Goal: Book appointment/travel/reservation

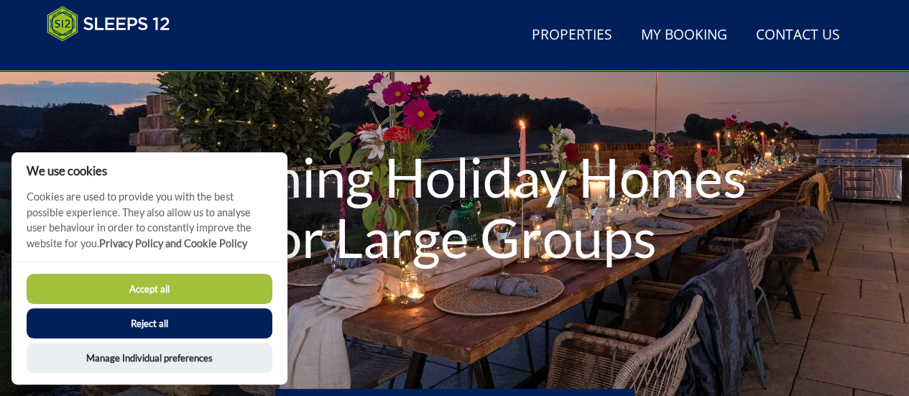
scroll to position [177, 0]
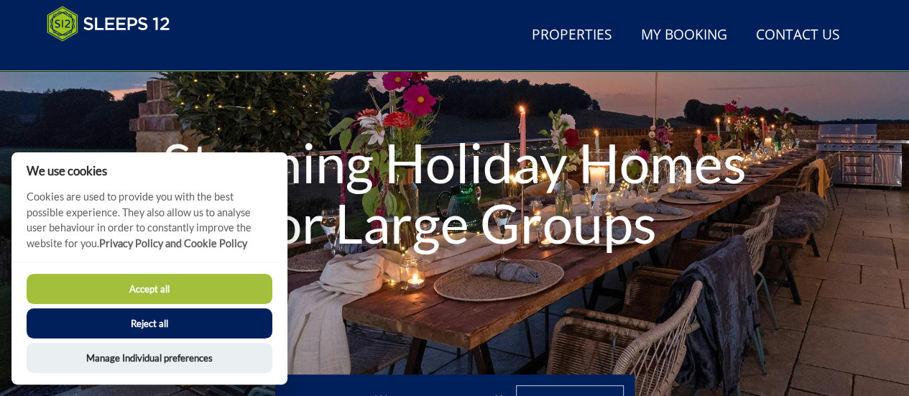
click at [167, 282] on button "Accept all" at bounding box center [150, 289] width 246 height 30
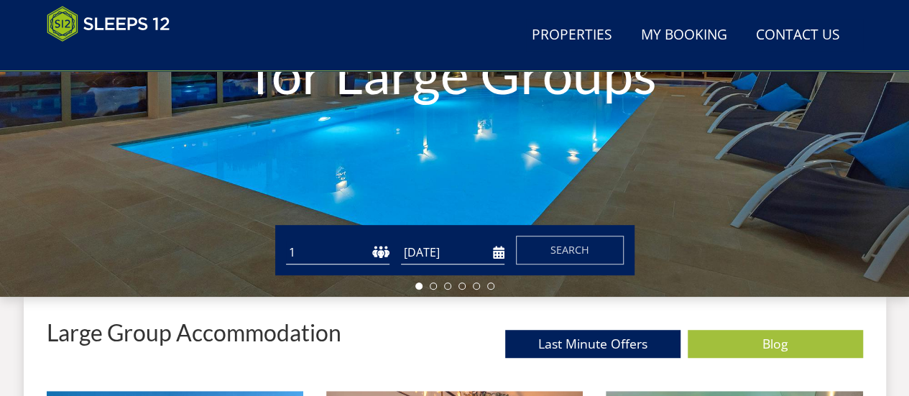
scroll to position [293, 0]
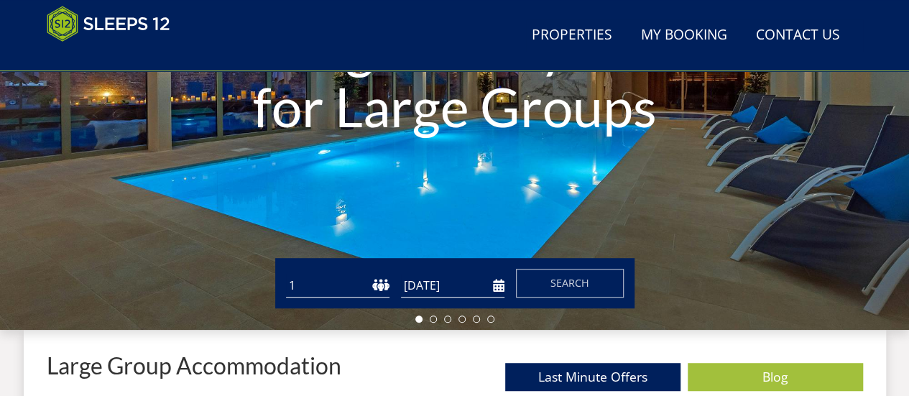
click at [298, 291] on select "1 2 3 4 5 6 7 8 9 10 11 12 13 14 15 16 17 18 19 20 21 22 23 24 25 26 27 28 29 3…" at bounding box center [338, 286] width 104 height 24
select select "11"
click at [286, 274] on select "1 2 3 4 5 6 7 8 9 10 11 12 13 14 15 16 17 18 19 20 21 22 23 24 25 26 27 28 29 3…" at bounding box center [338, 286] width 104 height 24
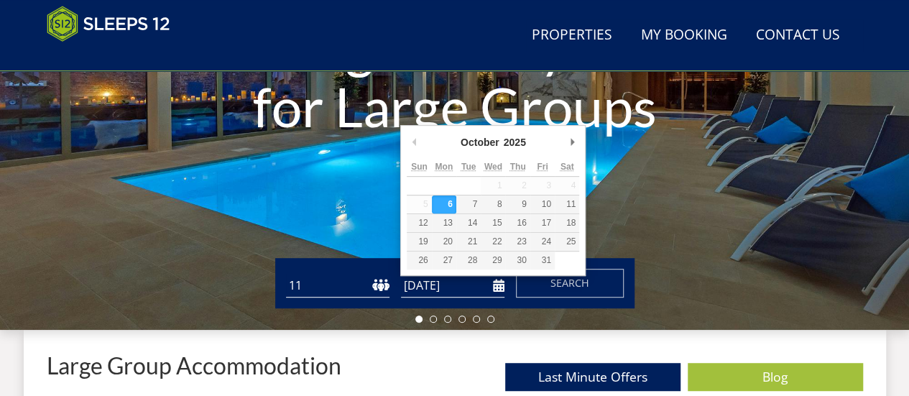
click at [431, 291] on input "[DATE]" at bounding box center [453, 286] width 104 height 24
type input "27/03/2026"
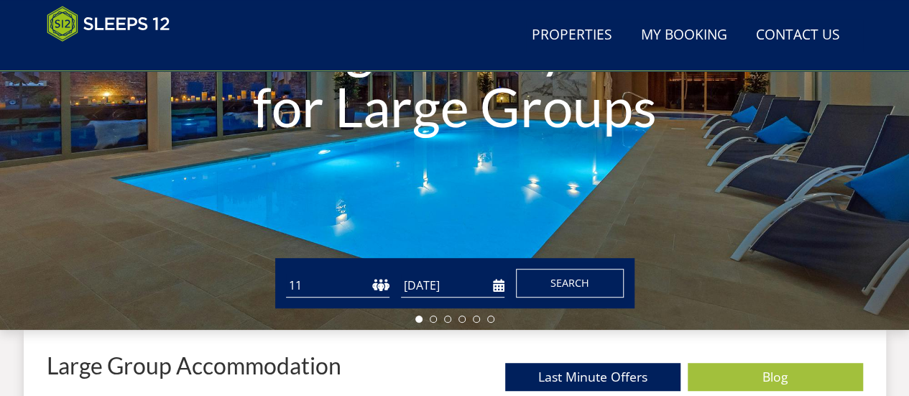
click at [555, 282] on span "Search" at bounding box center [570, 283] width 39 height 14
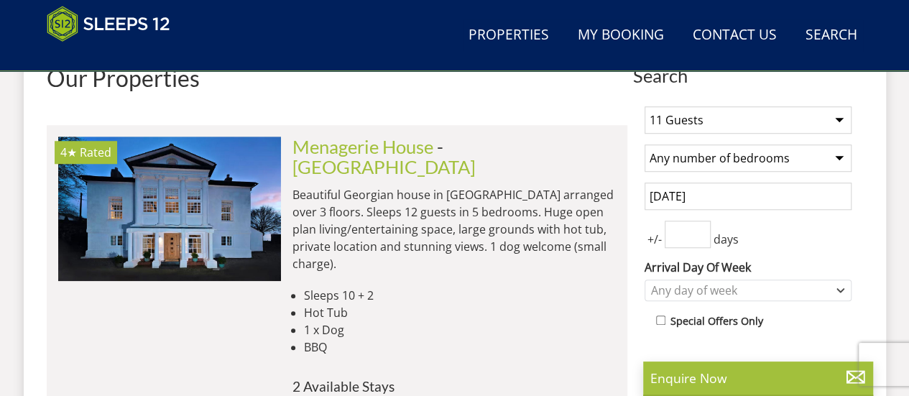
scroll to position [575, 0]
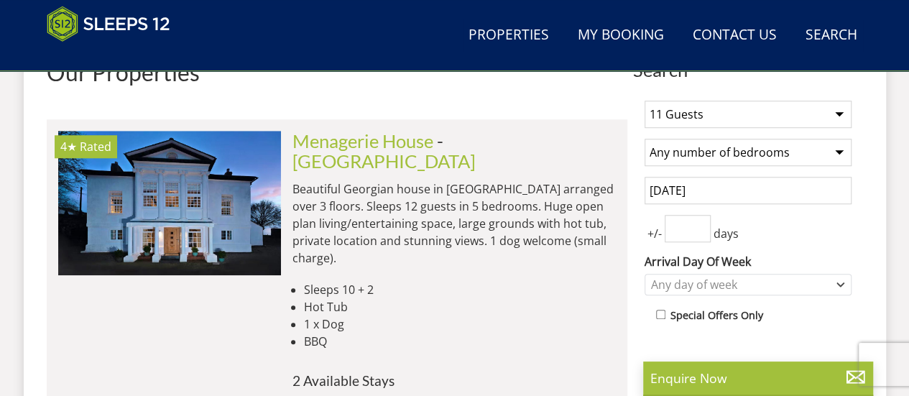
click at [844, 150] on select "Any number of bedrooms 1 Bedroom 2 Bedrooms 3 Bedrooms 4 Bedrooms 5 Bedrooms 6 …" at bounding box center [748, 152] width 207 height 27
select select "6"
click at [645, 139] on select "Any number of bedrooms 1 Bedroom 2 Bedrooms 3 Bedrooms 4 Bedrooms 5 Bedrooms 6 …" at bounding box center [748, 152] width 207 height 27
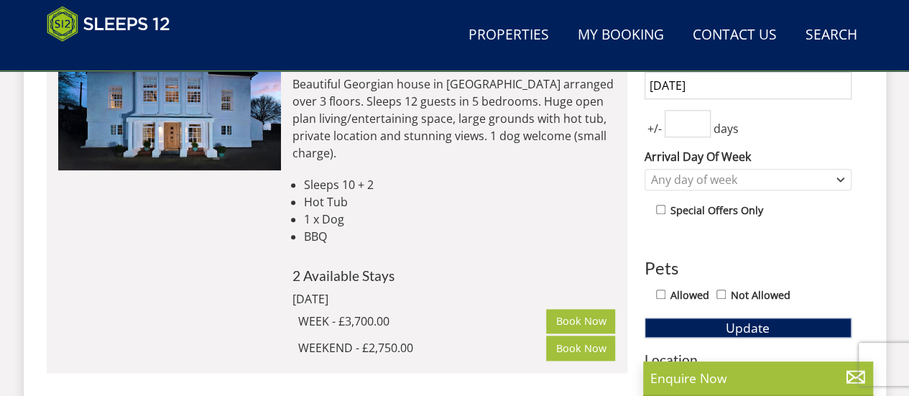
scroll to position [647, 0]
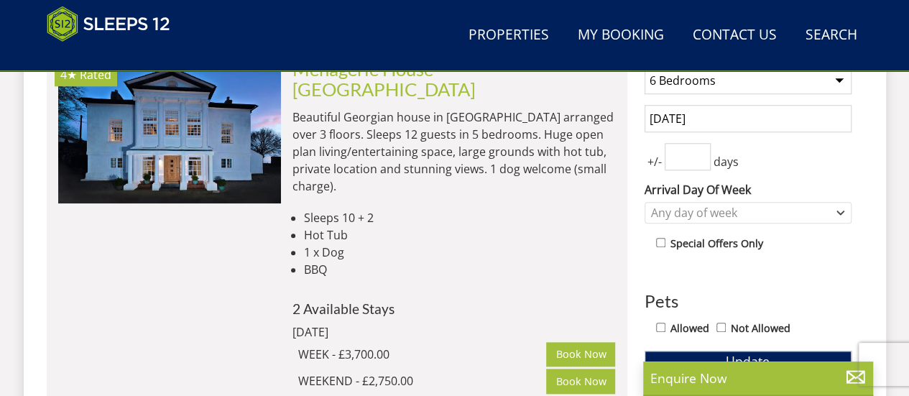
click at [660, 324] on input "Allowed" at bounding box center [660, 327] width 9 height 9
checkbox input "true"
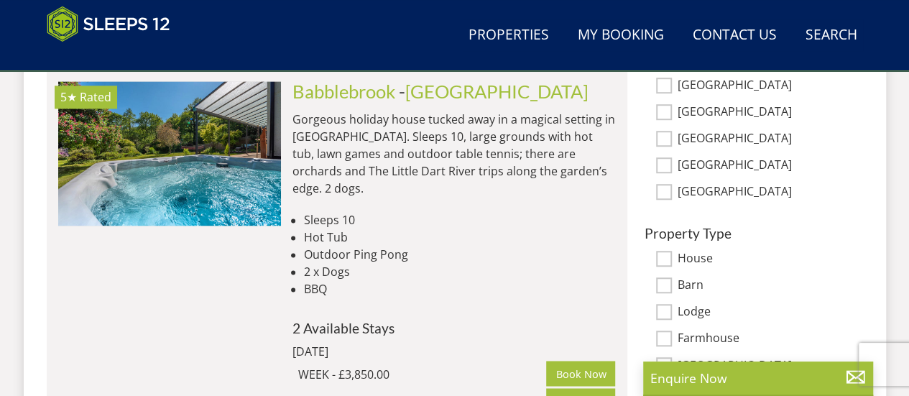
scroll to position [1078, 0]
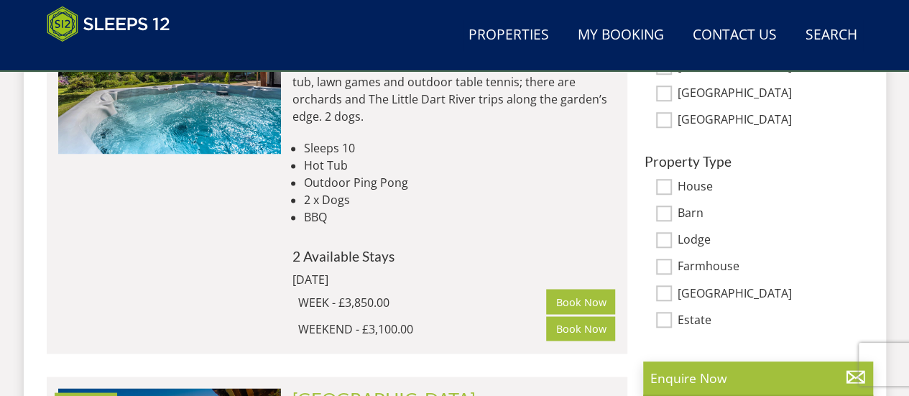
click at [663, 213] on input "Barn" at bounding box center [664, 214] width 16 height 16
checkbox input "true"
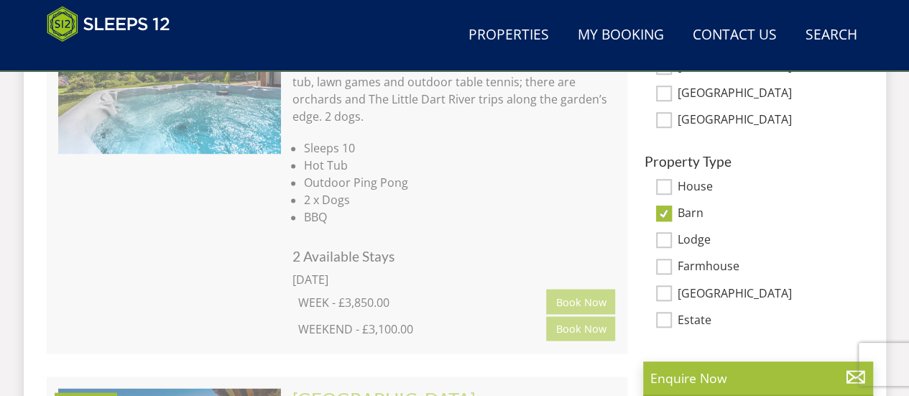
click at [666, 234] on input "Lodge" at bounding box center [664, 240] width 16 height 16
checkbox input "true"
click at [662, 266] on input "Farmhouse" at bounding box center [664, 267] width 16 height 16
checkbox input "true"
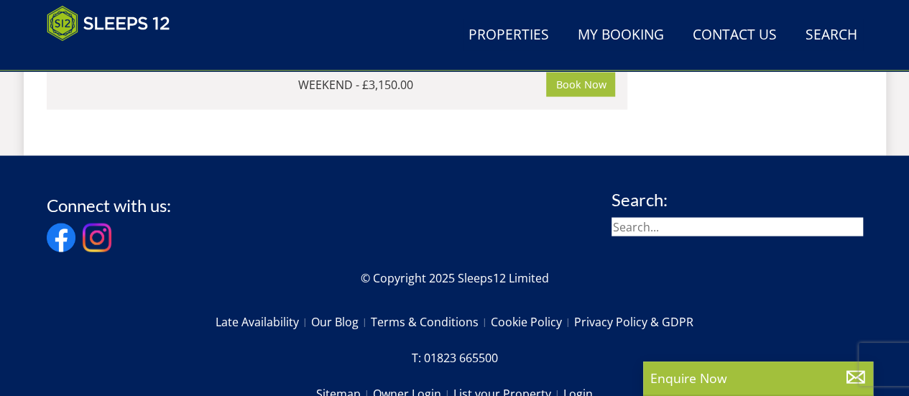
scroll to position [1438, 0]
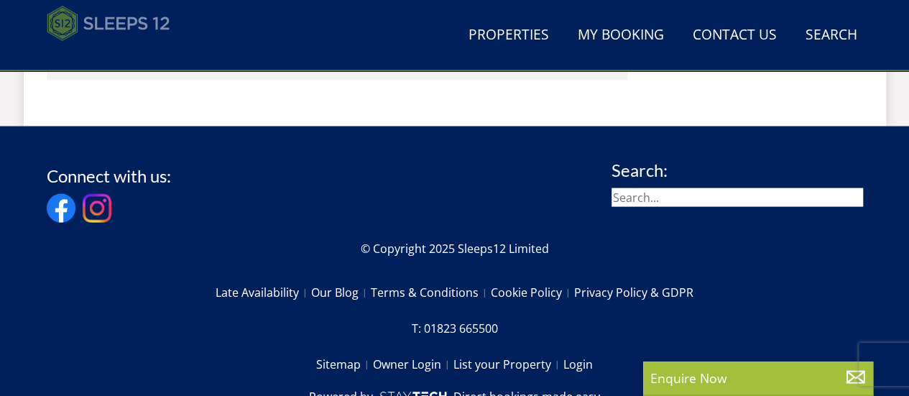
select select "11"
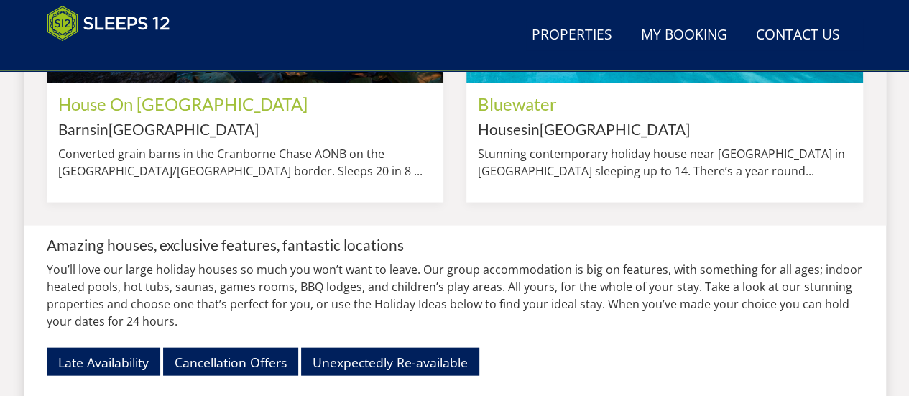
scroll to position [293, 0]
